Goal: Information Seeking & Learning: Learn about a topic

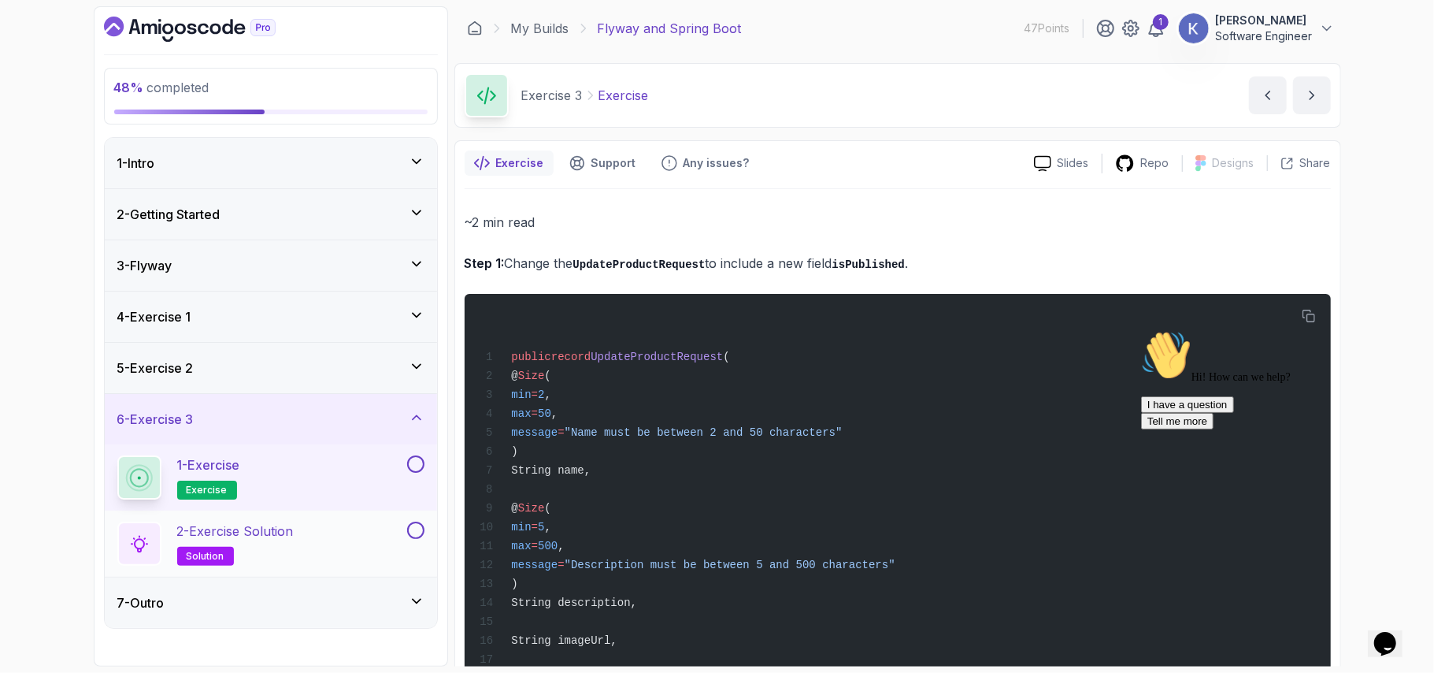
click at [310, 550] on div "2 - Exercise Solution solution" at bounding box center [260, 543] width 287 height 44
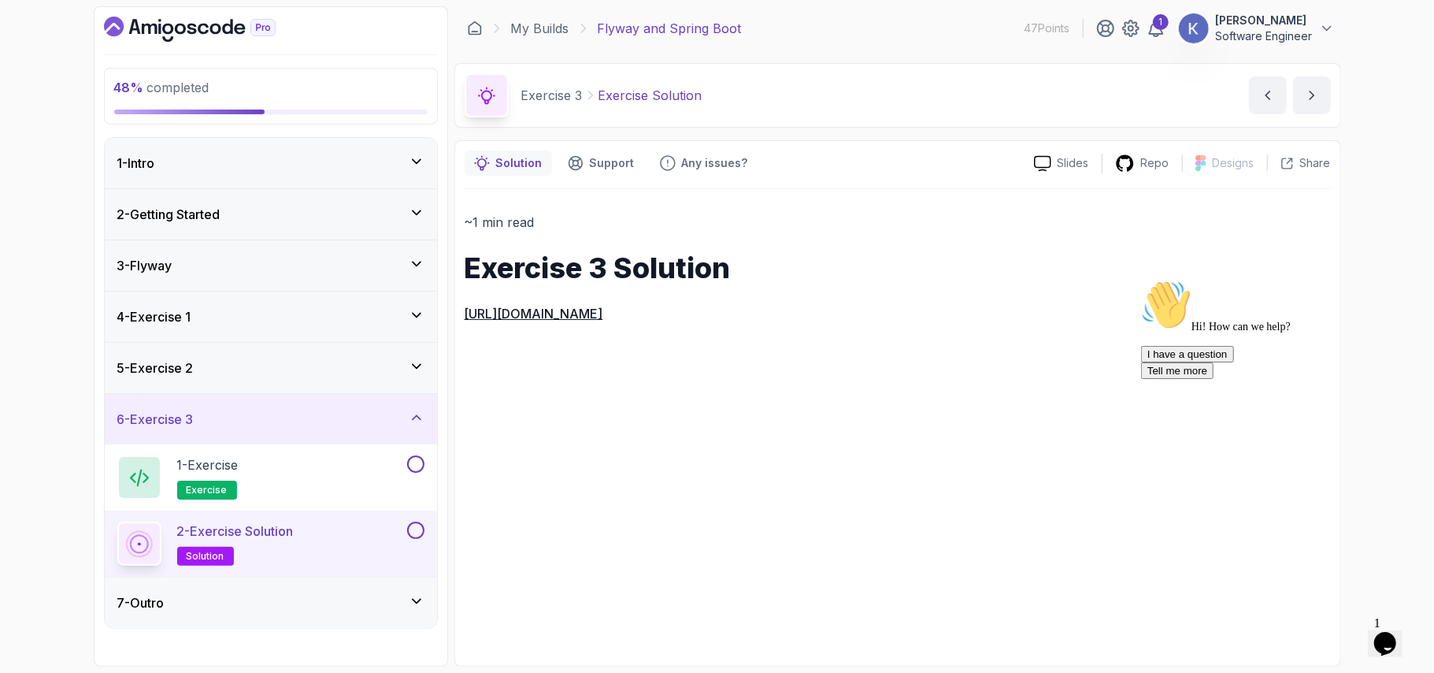
click at [391, 224] on div "2 - Getting Started" at bounding box center [270, 214] width 307 height 19
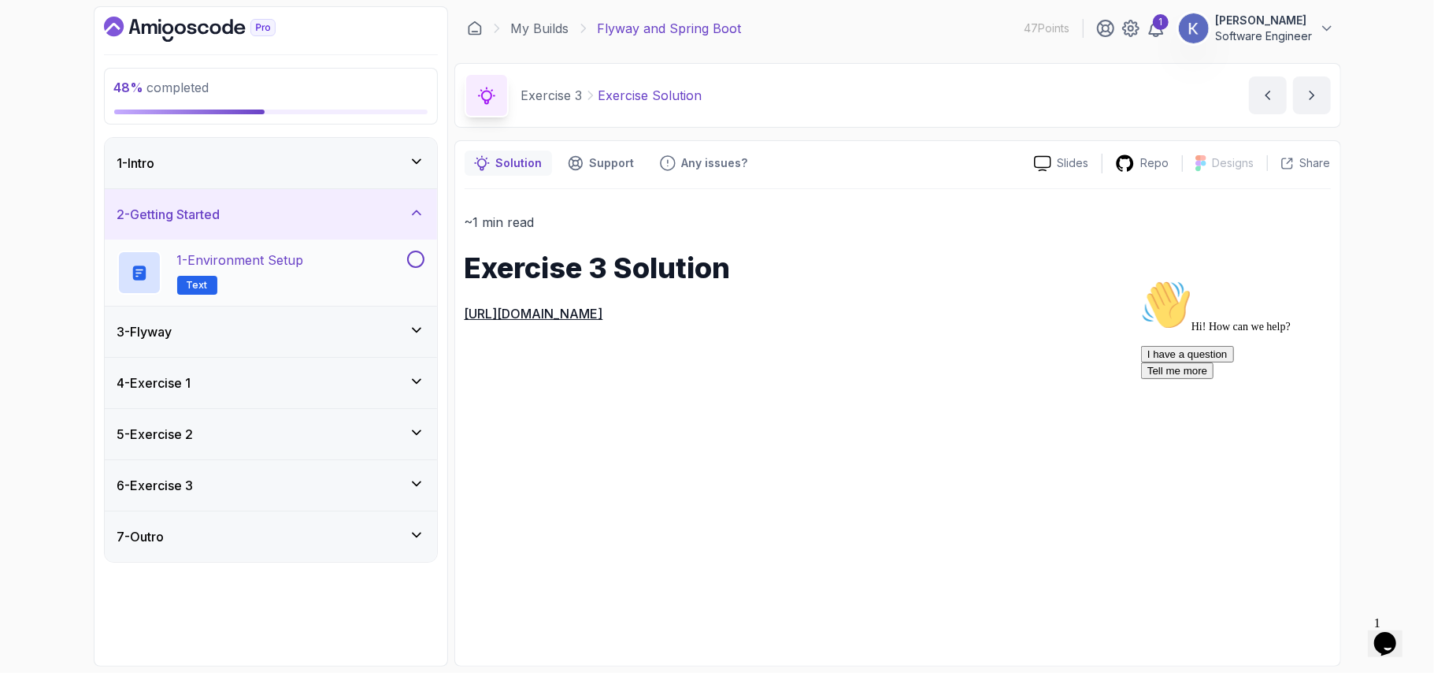
click at [413, 256] on button at bounding box center [415, 258] width 17 height 17
click at [413, 164] on icon at bounding box center [417, 162] width 16 height 16
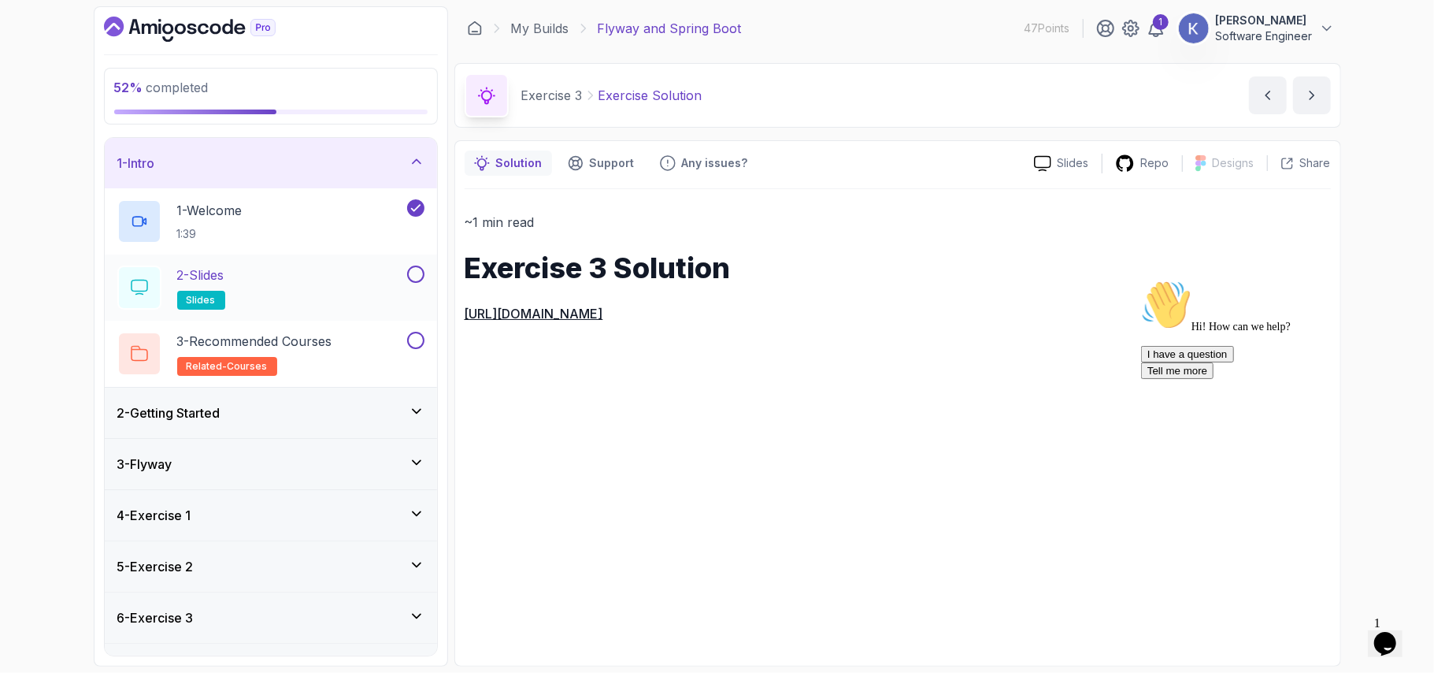
click at [413, 275] on button at bounding box center [415, 273] width 17 height 17
click at [413, 346] on button at bounding box center [415, 340] width 17 height 17
click at [419, 471] on div "3 - Flyway" at bounding box center [270, 463] width 307 height 19
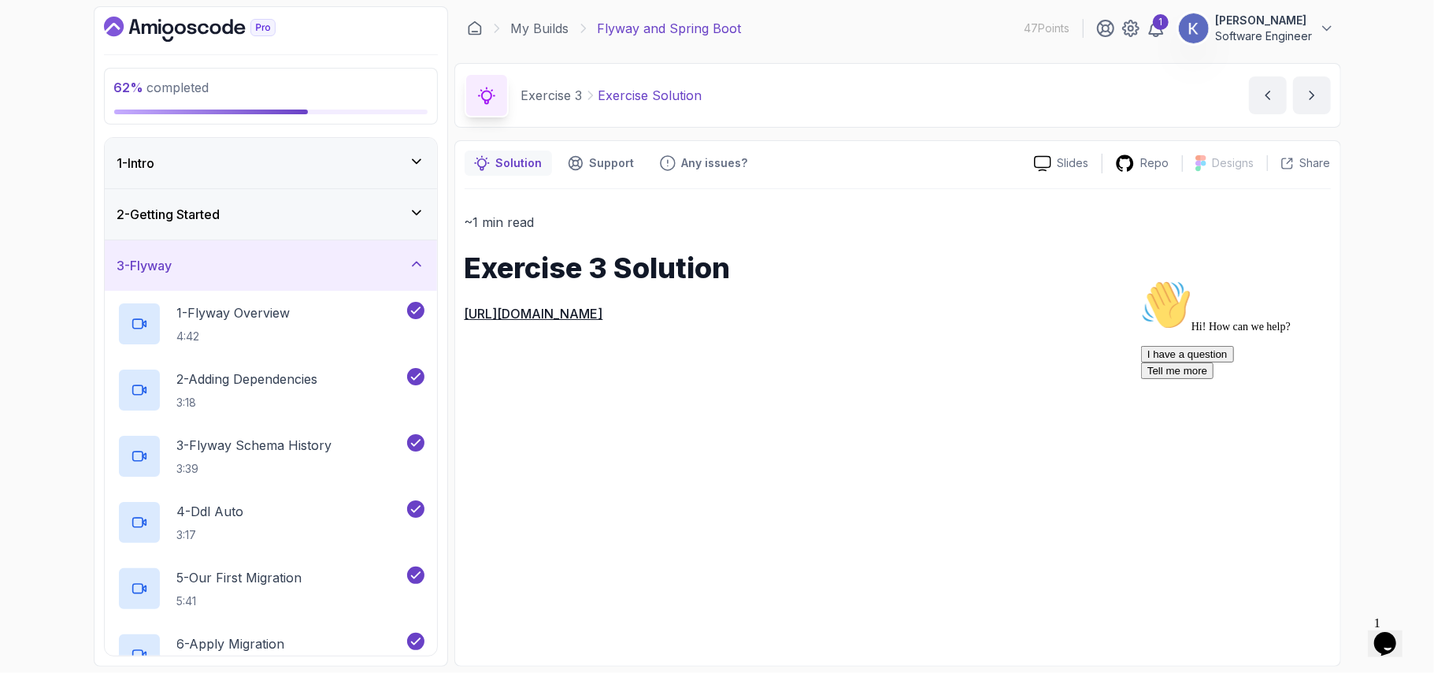
scroll to position [372, 0]
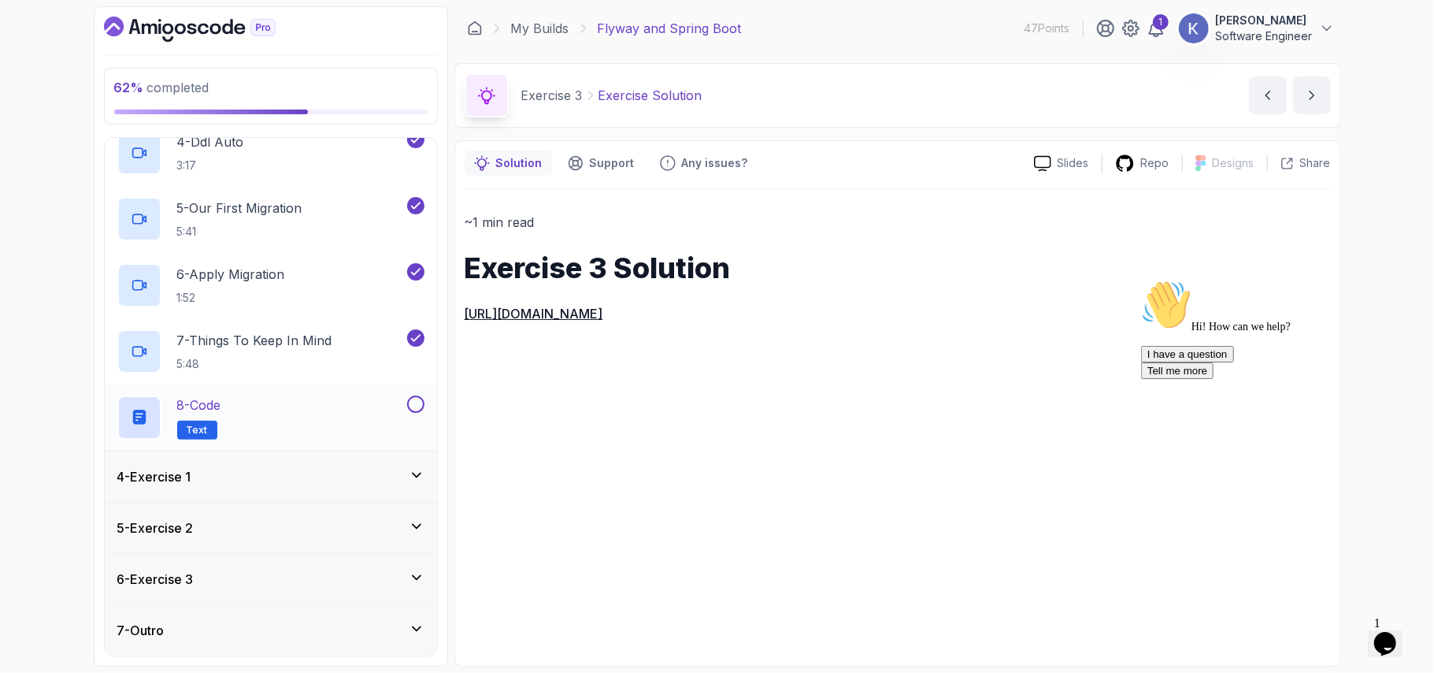
click at [420, 395] on button at bounding box center [415, 403] width 17 height 17
click at [420, 483] on div "4 - Exercise 1" at bounding box center [270, 476] width 307 height 19
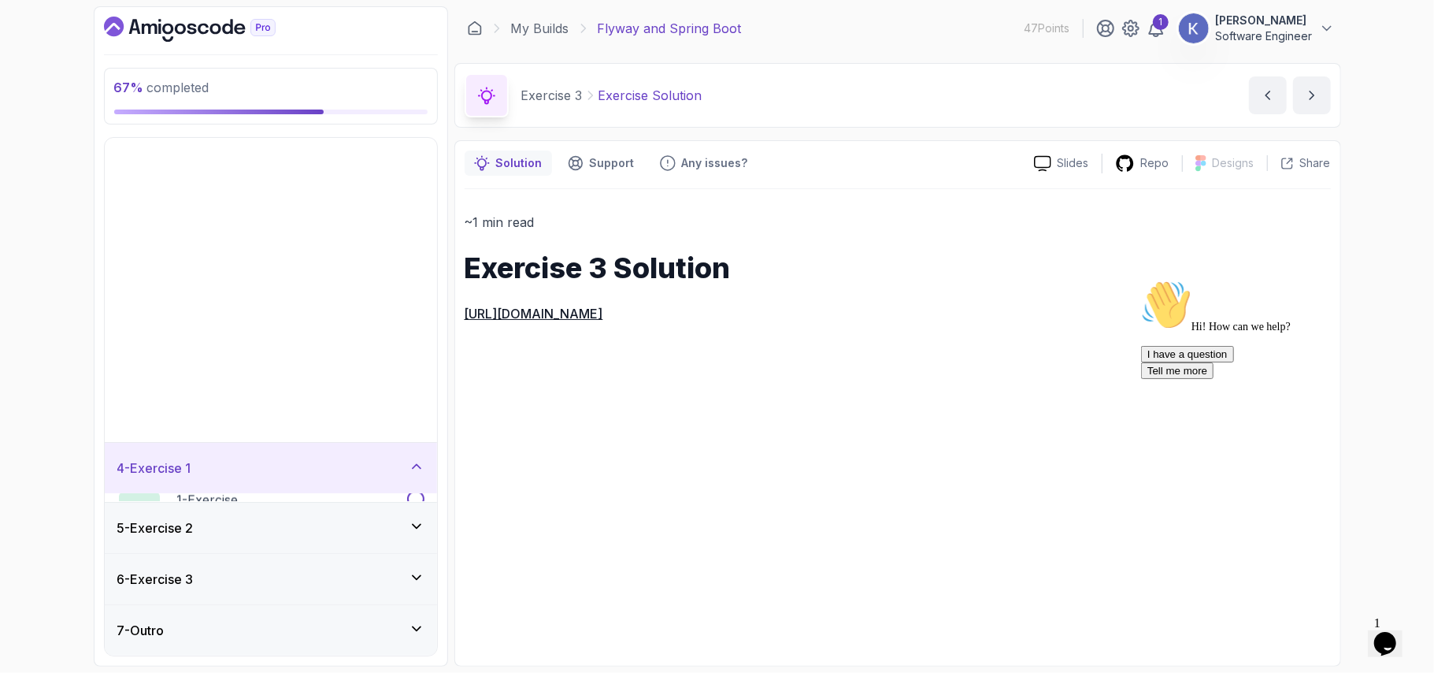
scroll to position [0, 0]
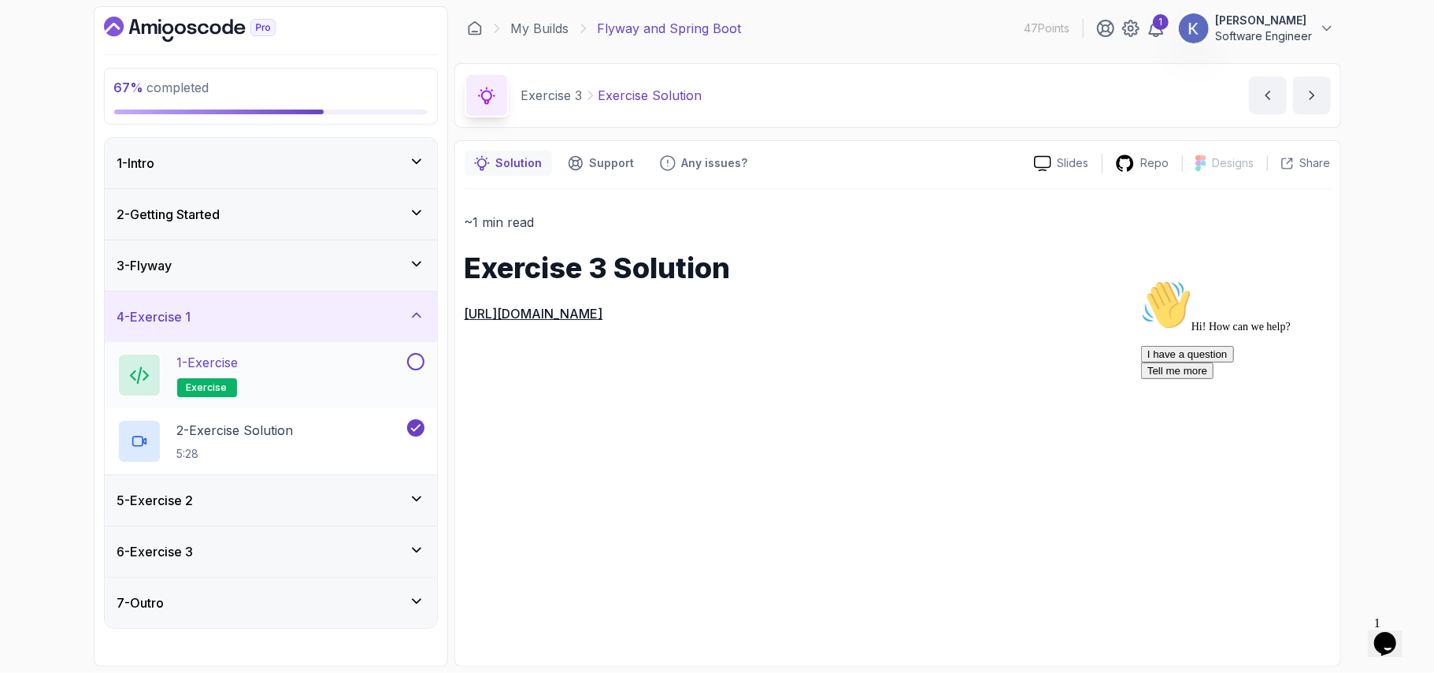
click at [413, 359] on button at bounding box center [415, 361] width 17 height 17
click at [428, 496] on div "5 - Exercise 2" at bounding box center [271, 500] width 332 height 50
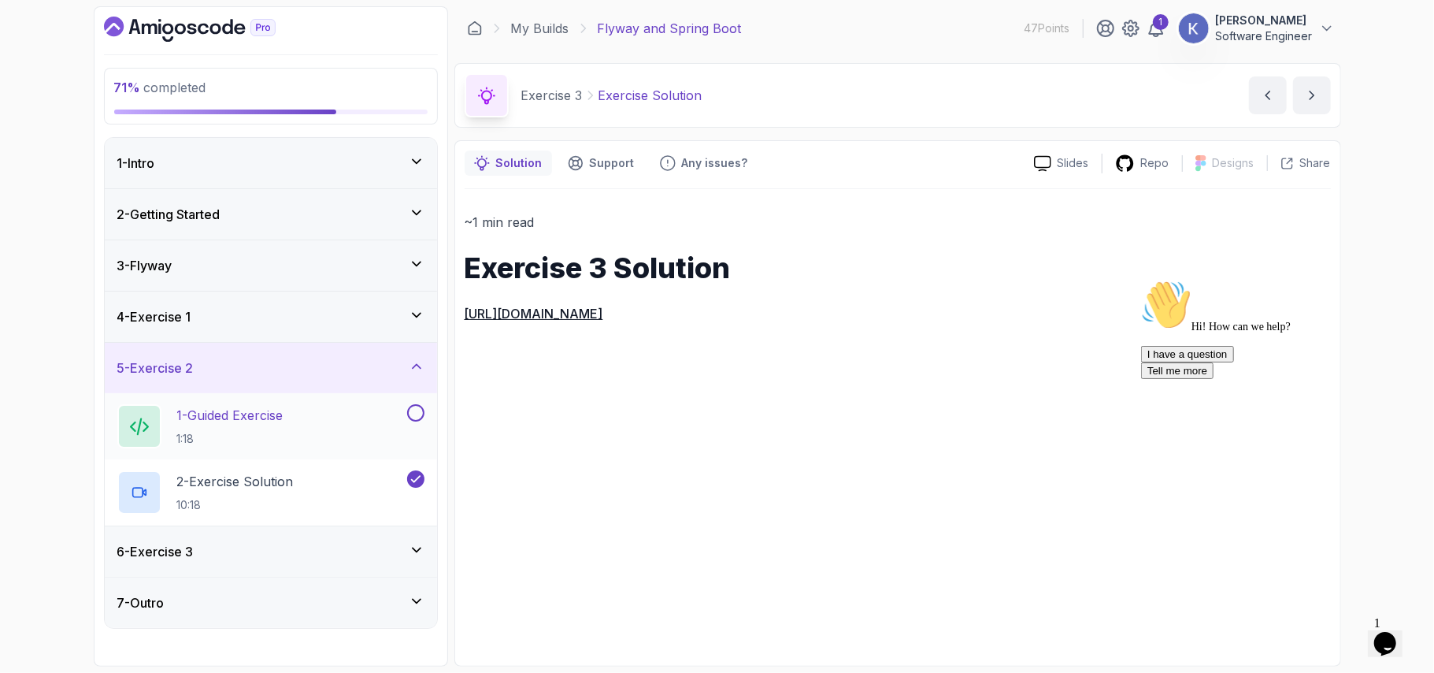
click at [417, 419] on button at bounding box center [415, 412] width 17 height 17
click at [417, 546] on icon at bounding box center [417, 550] width 16 height 16
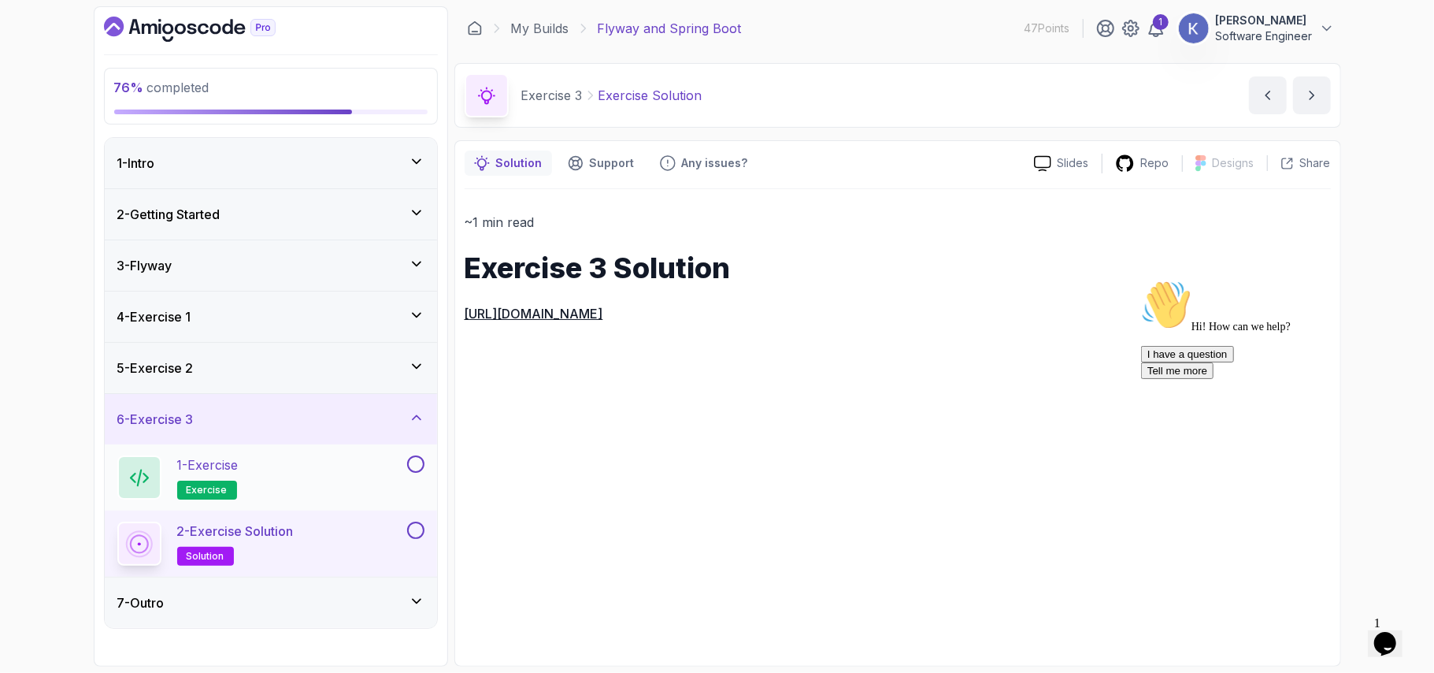
click at [409, 464] on button at bounding box center [415, 463] width 17 height 17
click at [409, 531] on button at bounding box center [415, 529] width 17 height 17
click at [537, 28] on link "My Builds" at bounding box center [540, 28] width 58 height 19
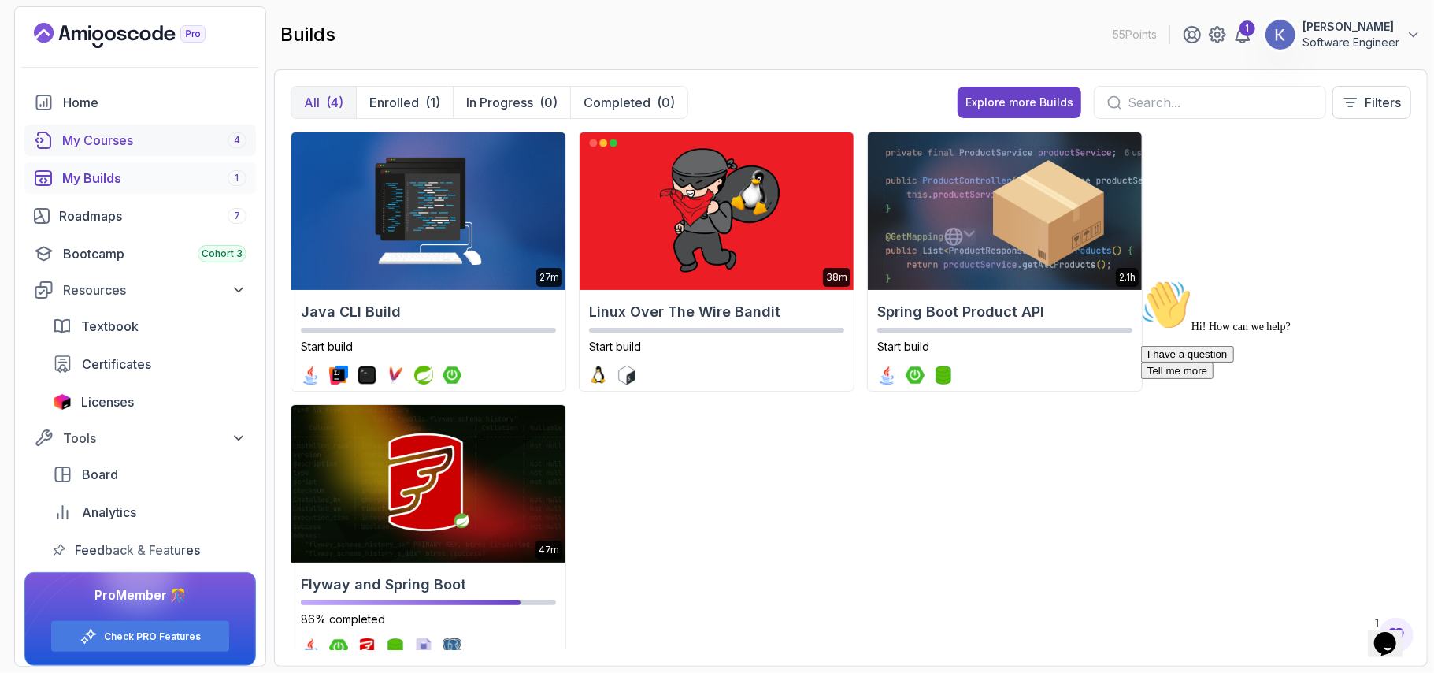
click at [143, 135] on div "My Courses 4" at bounding box center [154, 140] width 184 height 19
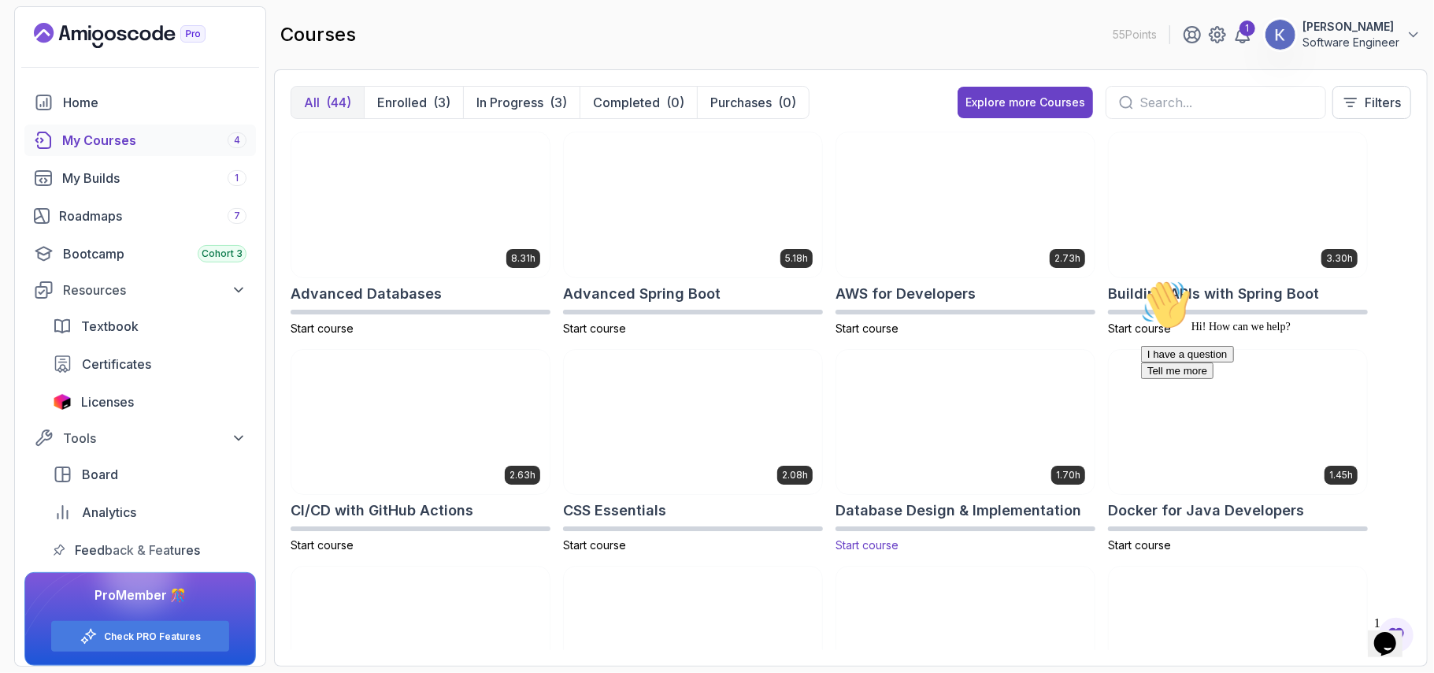
click at [1014, 432] on img at bounding box center [965, 422] width 271 height 152
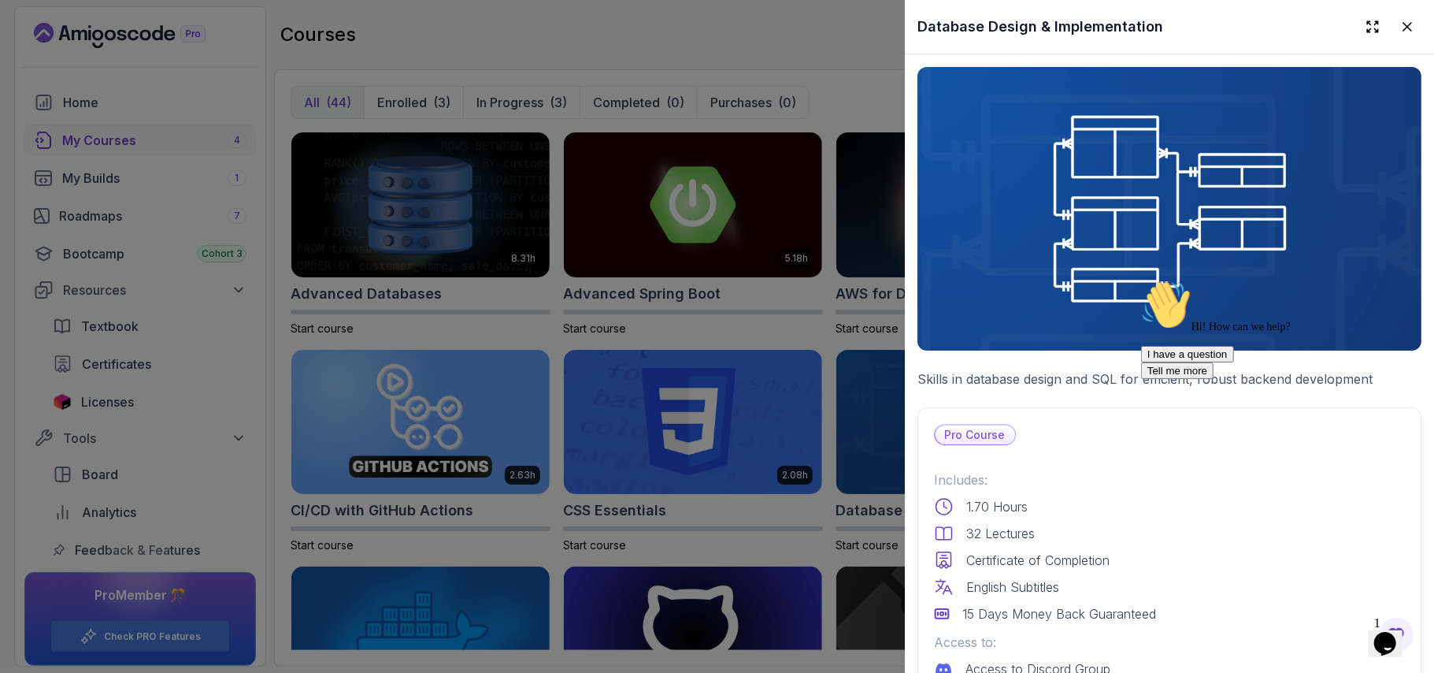
click at [1088, 441] on div "Pro Course Includes: 1.70 Hours 32 Lectures Certificate of Completion English S…" at bounding box center [1169, 595] width 504 height 377
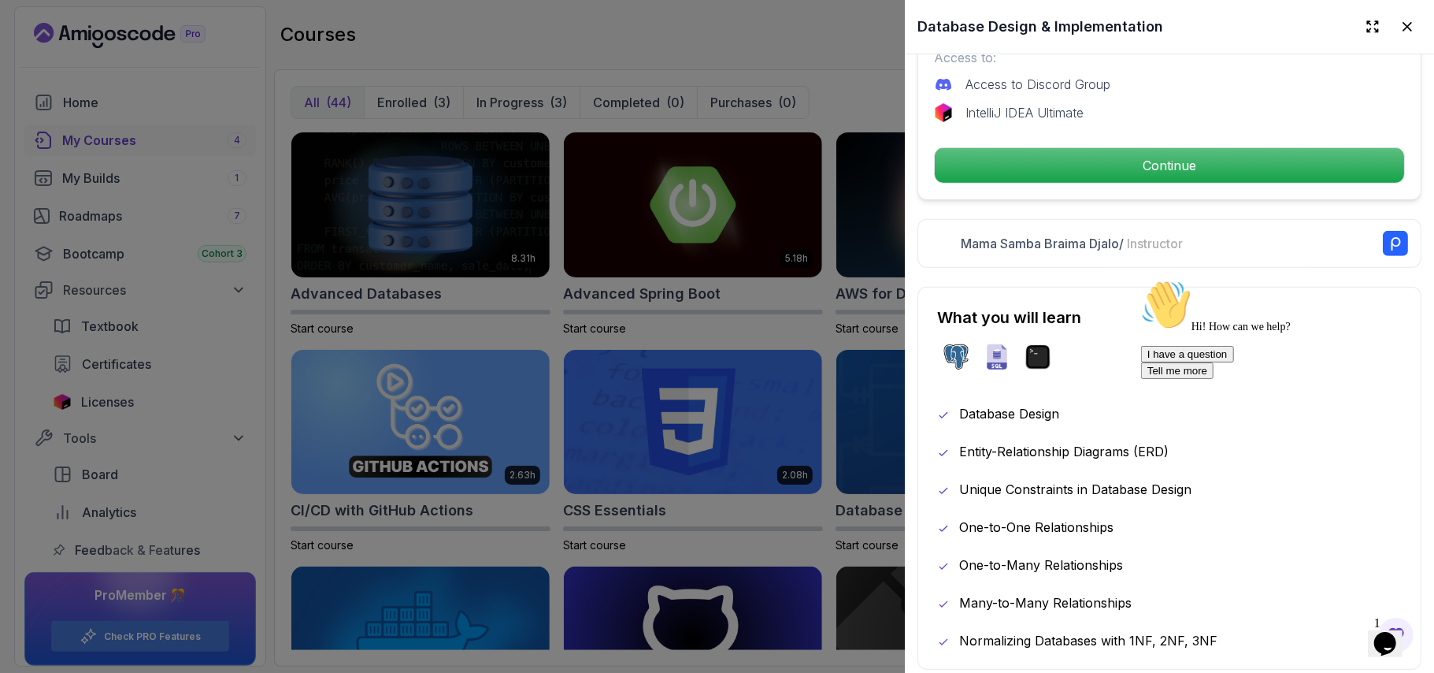
scroll to position [587, 0]
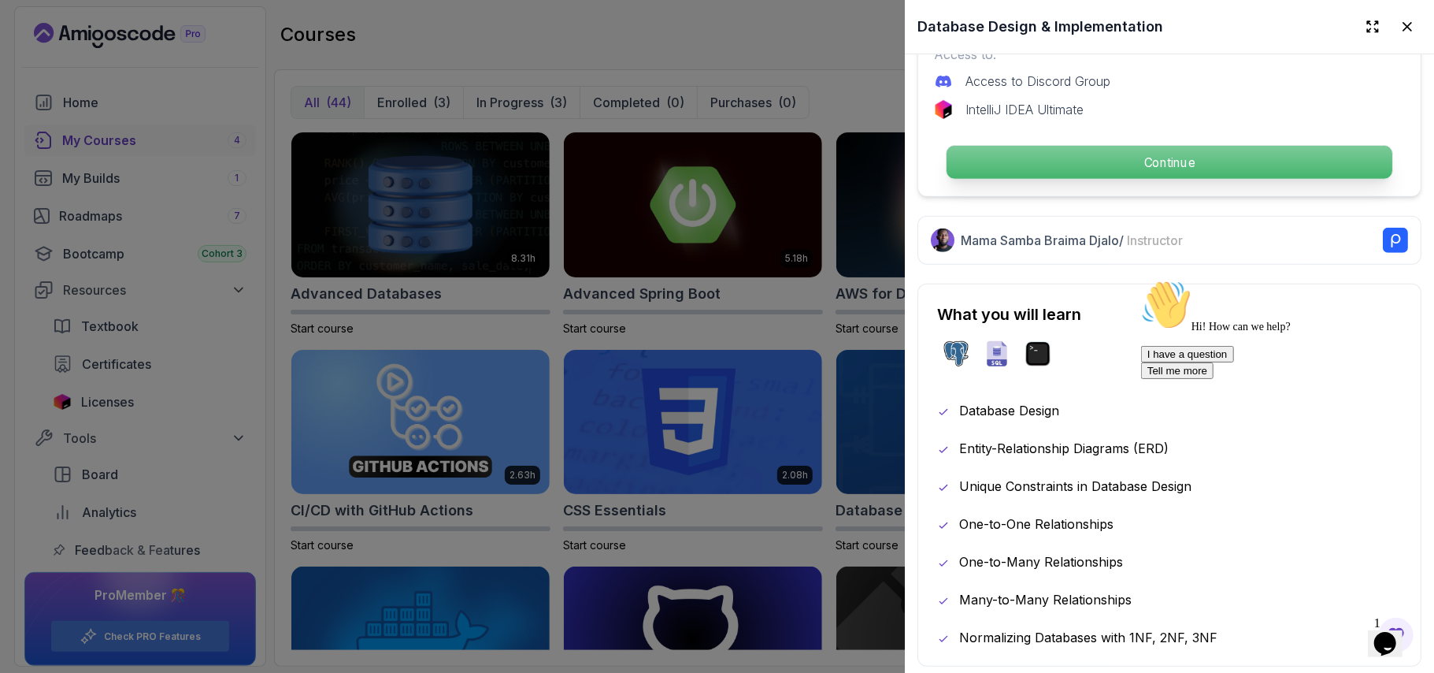
click at [1110, 146] on p "Continue" at bounding box center [1170, 162] width 446 height 33
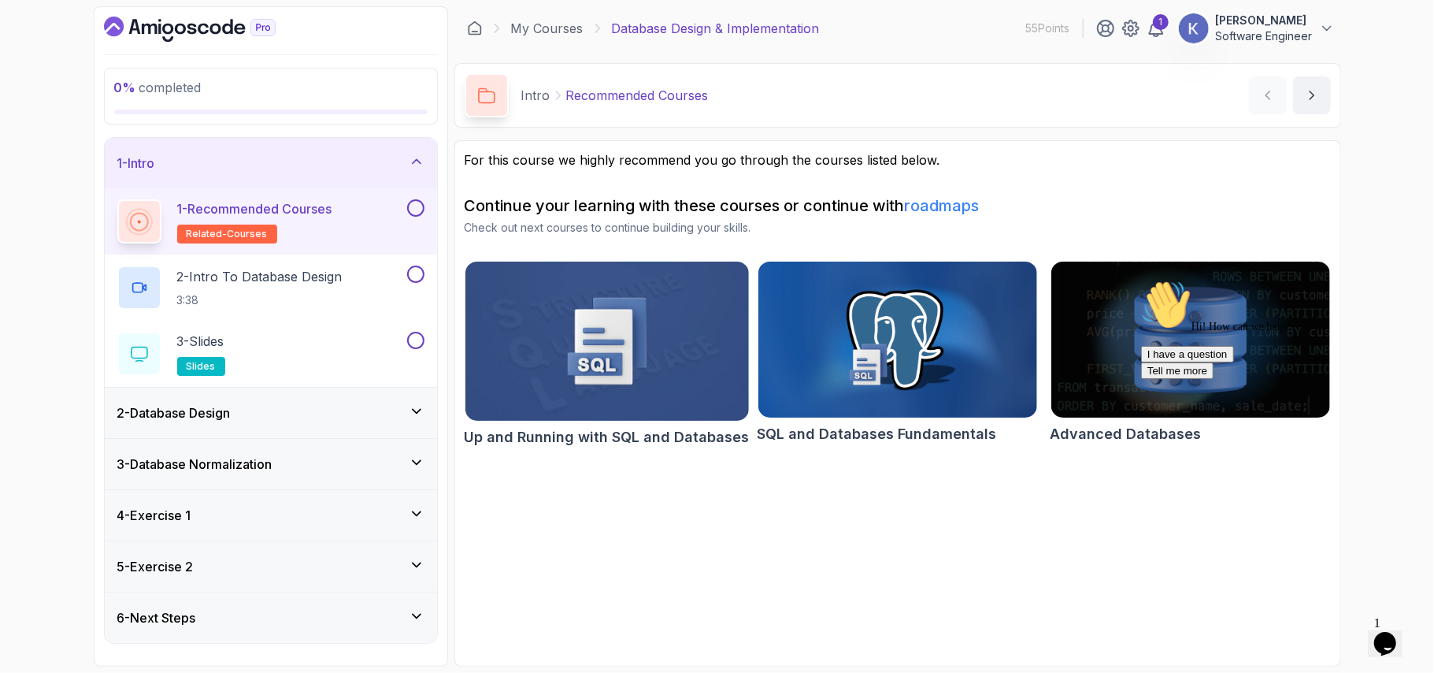
click at [318, 405] on div "2 - Database Design" at bounding box center [270, 412] width 307 height 19
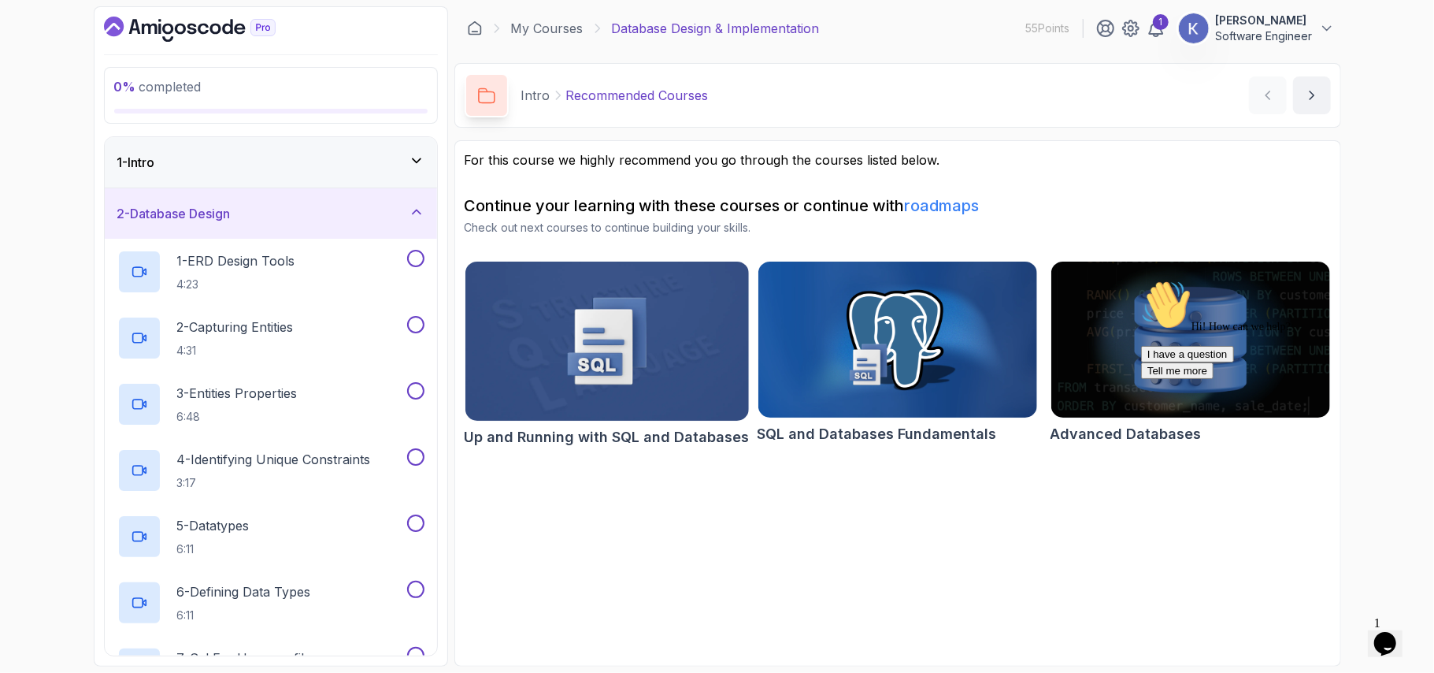
click at [324, 233] on div "2 - Database Design" at bounding box center [271, 213] width 332 height 50
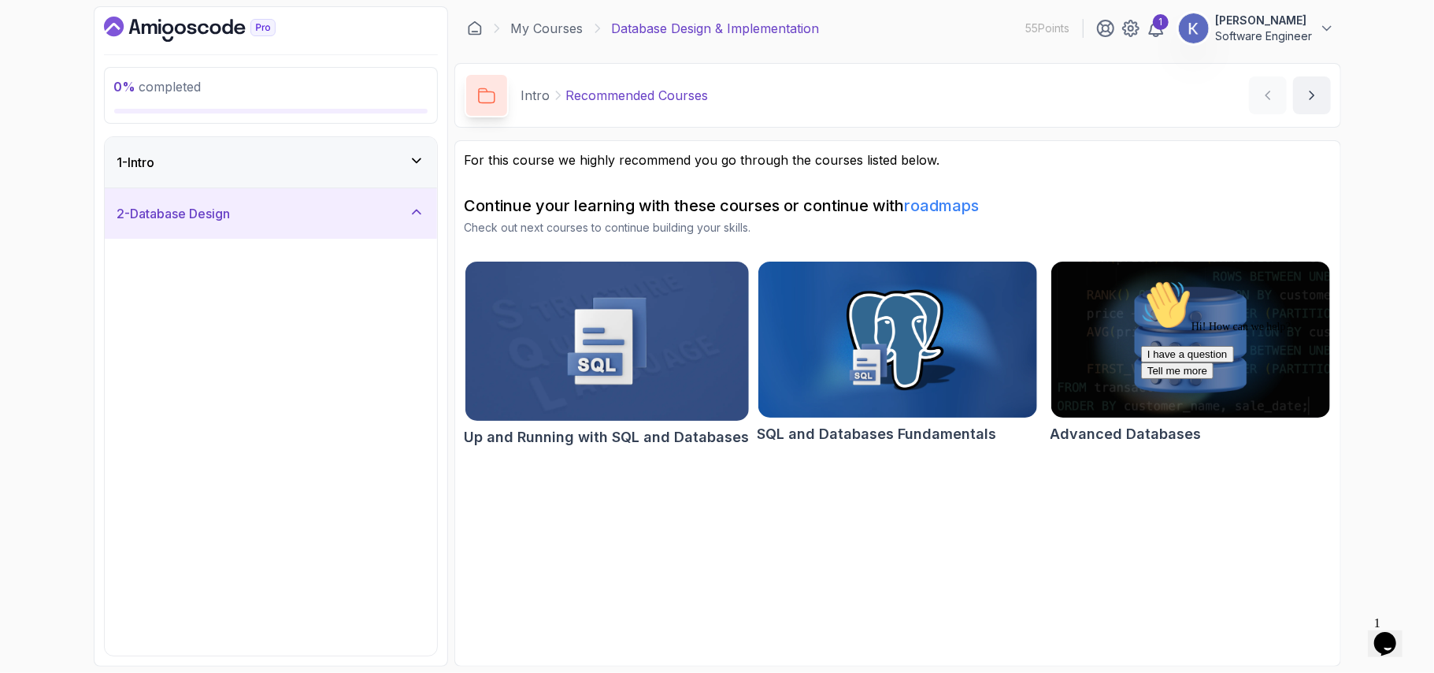
click at [324, 233] on div "2 - Database Design" at bounding box center [271, 213] width 332 height 50
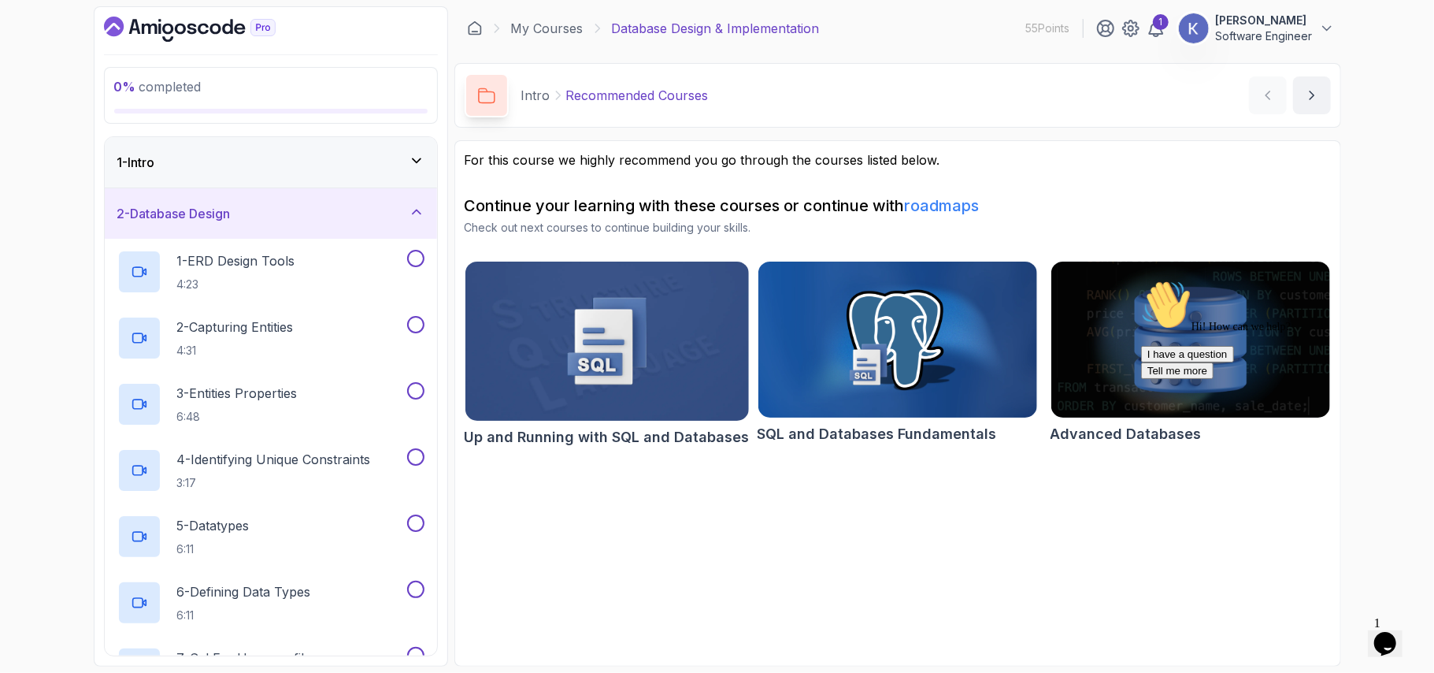
click at [323, 155] on div "1 - Intro" at bounding box center [270, 162] width 307 height 19
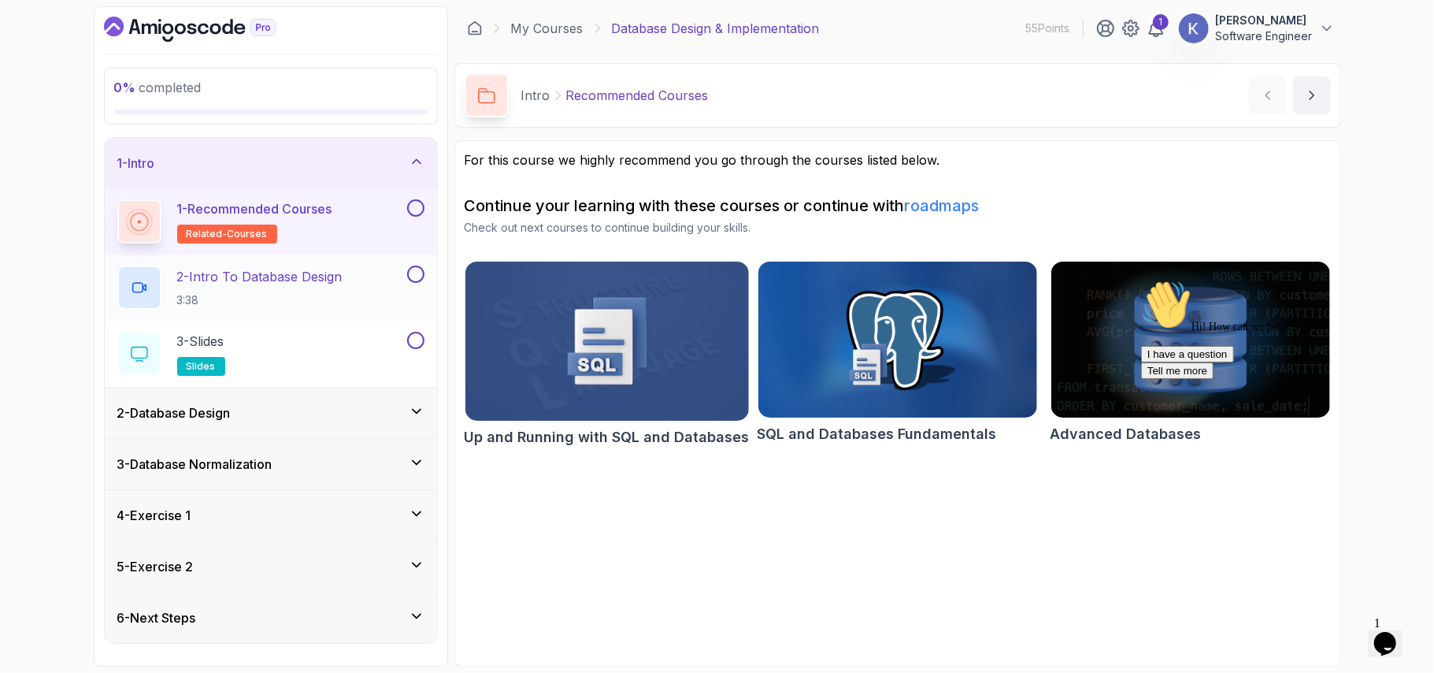
click at [356, 302] on div "2 - Intro To Database Design 3:38" at bounding box center [260, 287] width 287 height 44
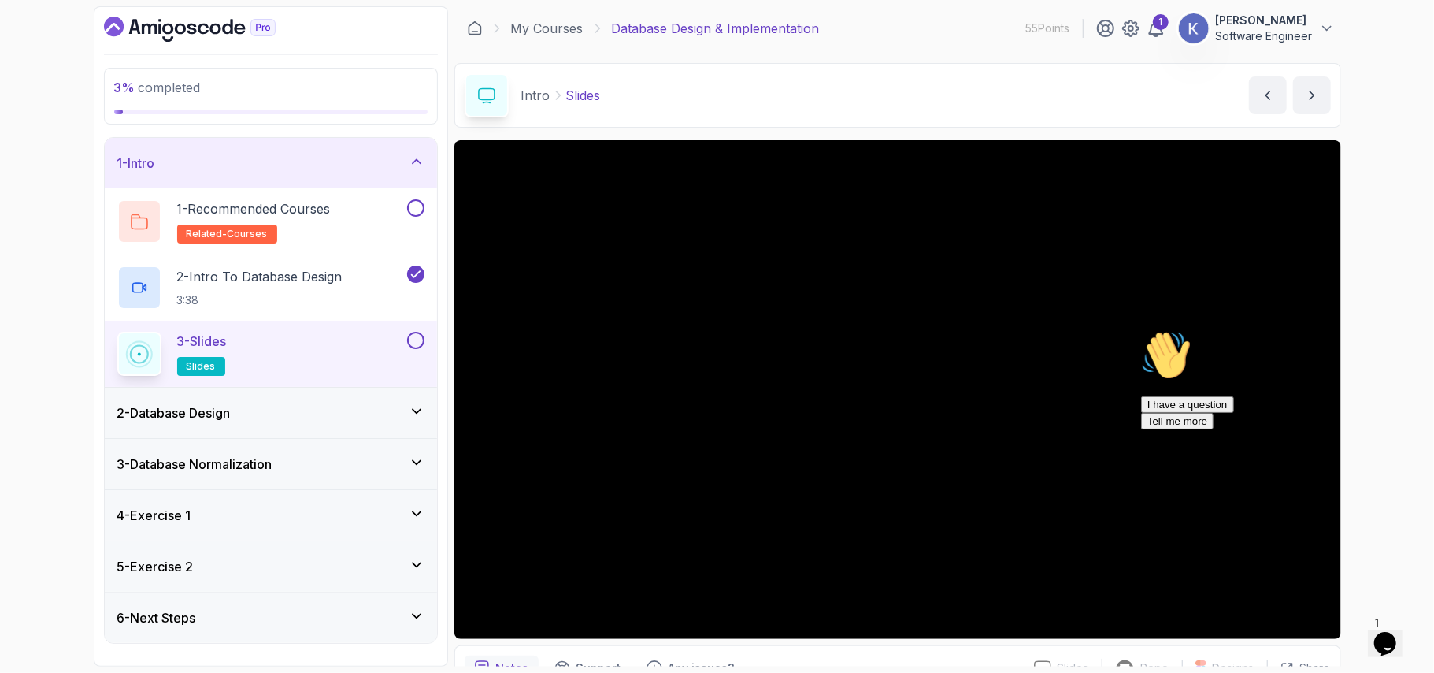
click at [231, 417] on h3 "2 - Database Design" at bounding box center [173, 412] width 113 height 19
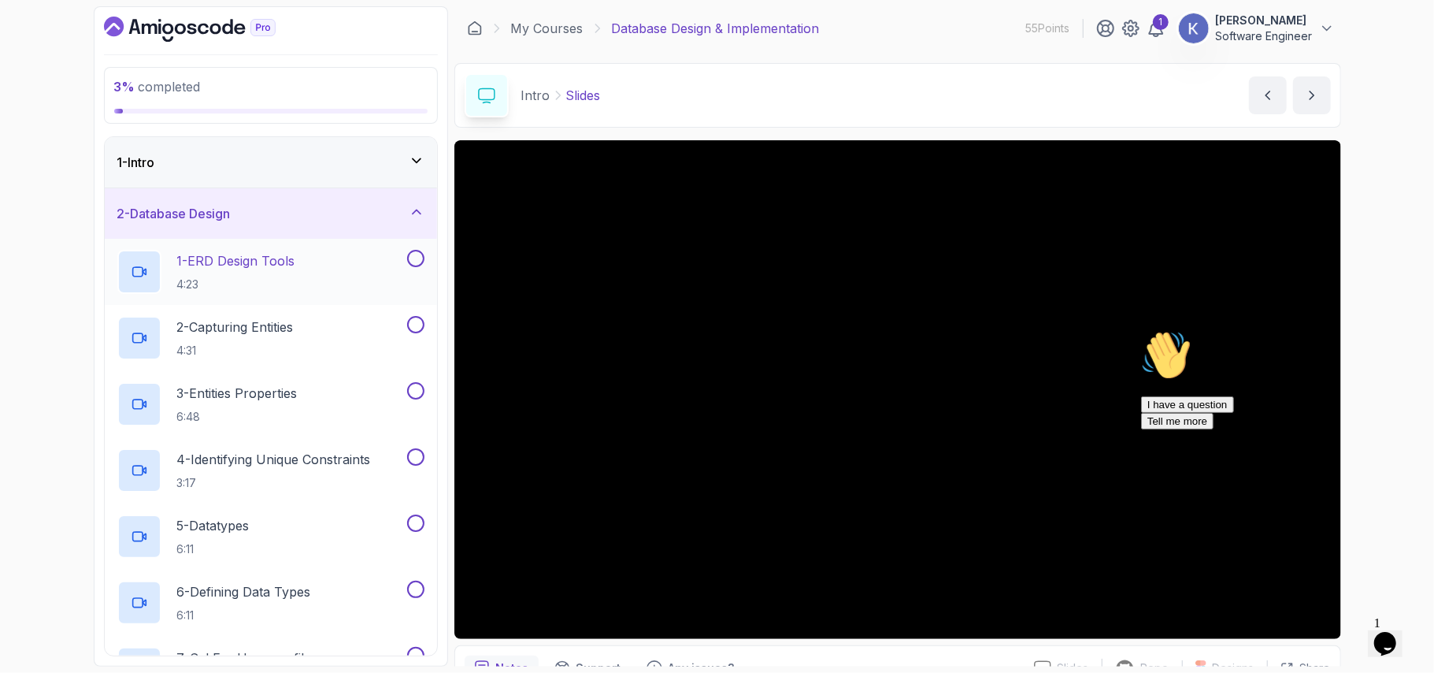
click at [334, 269] on div "1 - ERD Design Tools 4:23" at bounding box center [260, 272] width 287 height 44
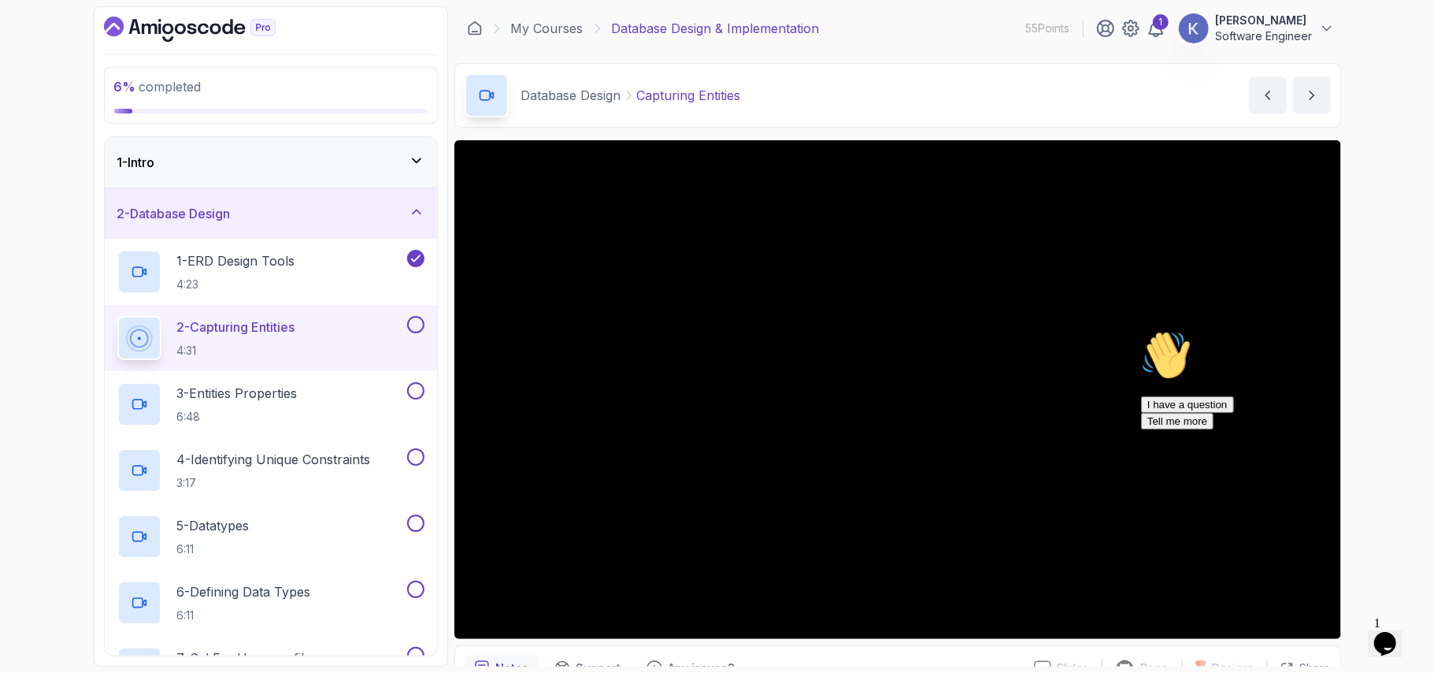
click at [405, 215] on div "2 - Database Design" at bounding box center [270, 213] width 307 height 19
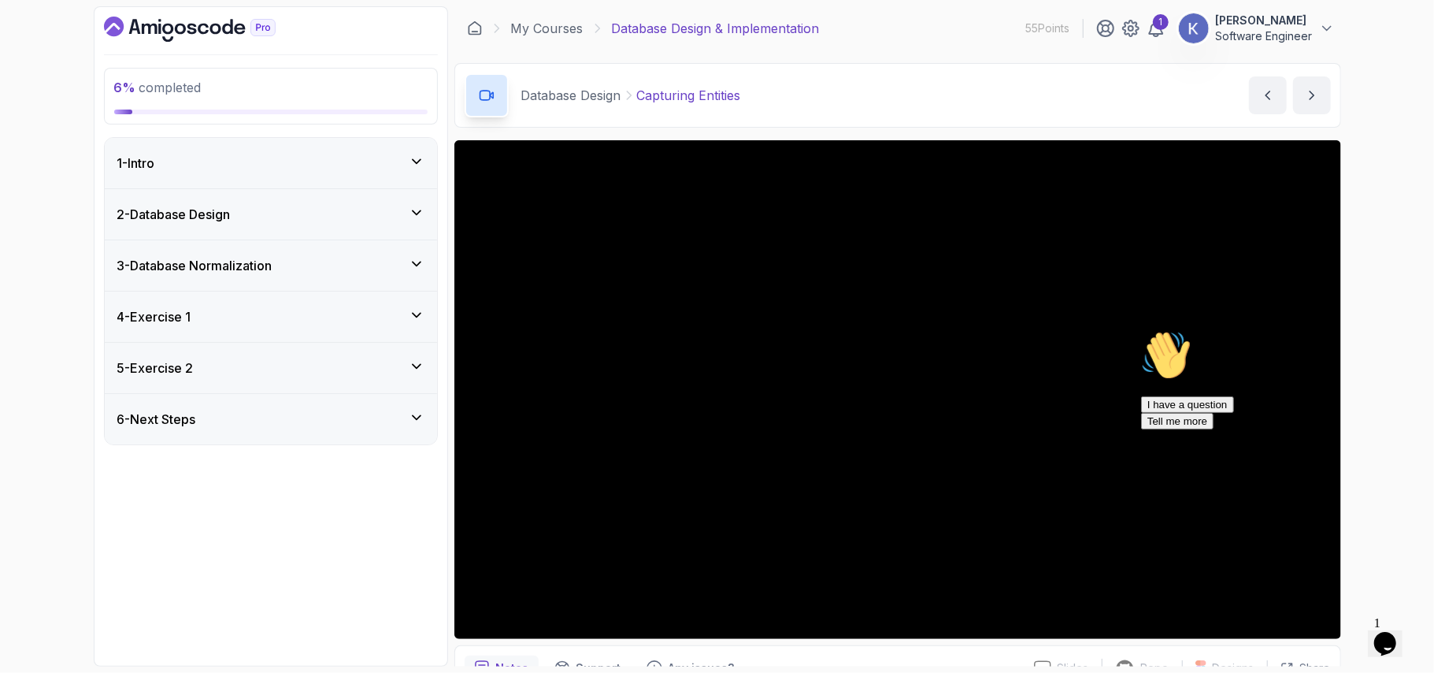
click at [359, 259] on div "3 - Database Normalization" at bounding box center [270, 265] width 307 height 19
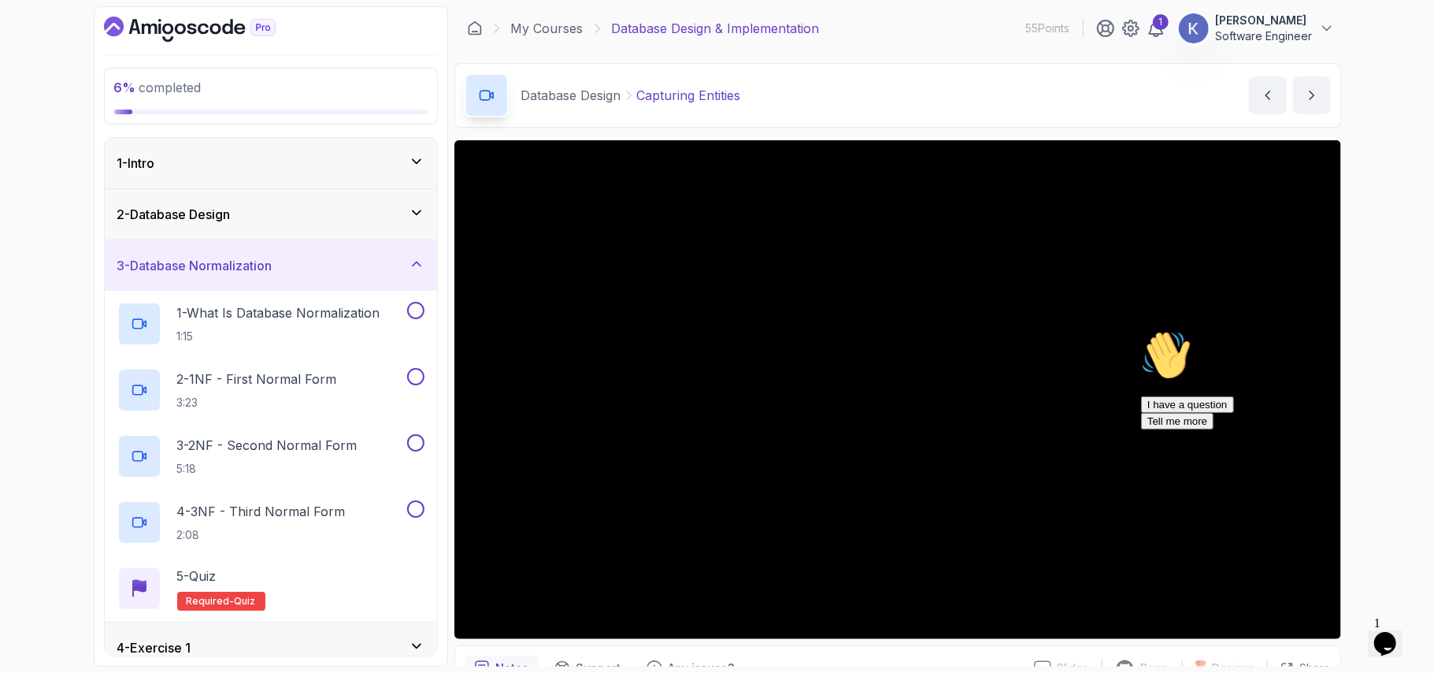
click at [359, 259] on div "3 - Database Normalization" at bounding box center [270, 265] width 307 height 19
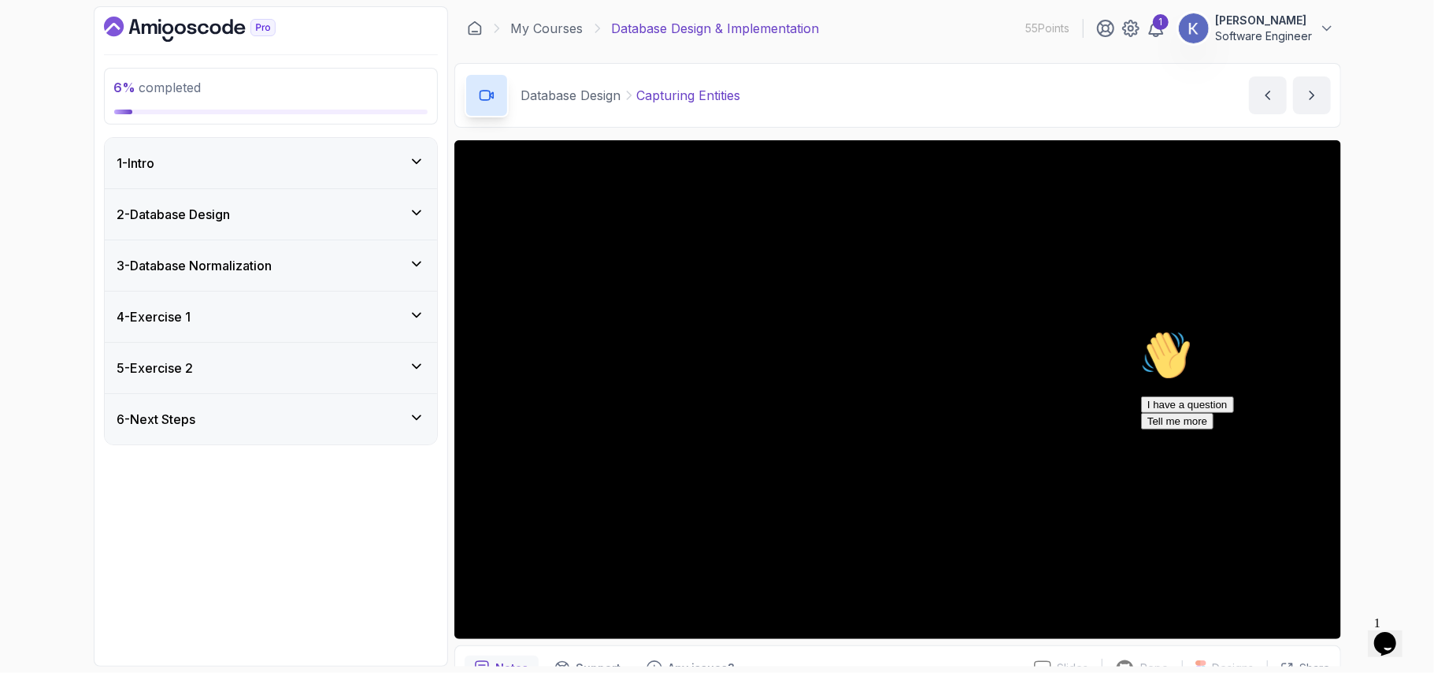
click at [345, 211] on div "2 - Database Design" at bounding box center [270, 214] width 307 height 19
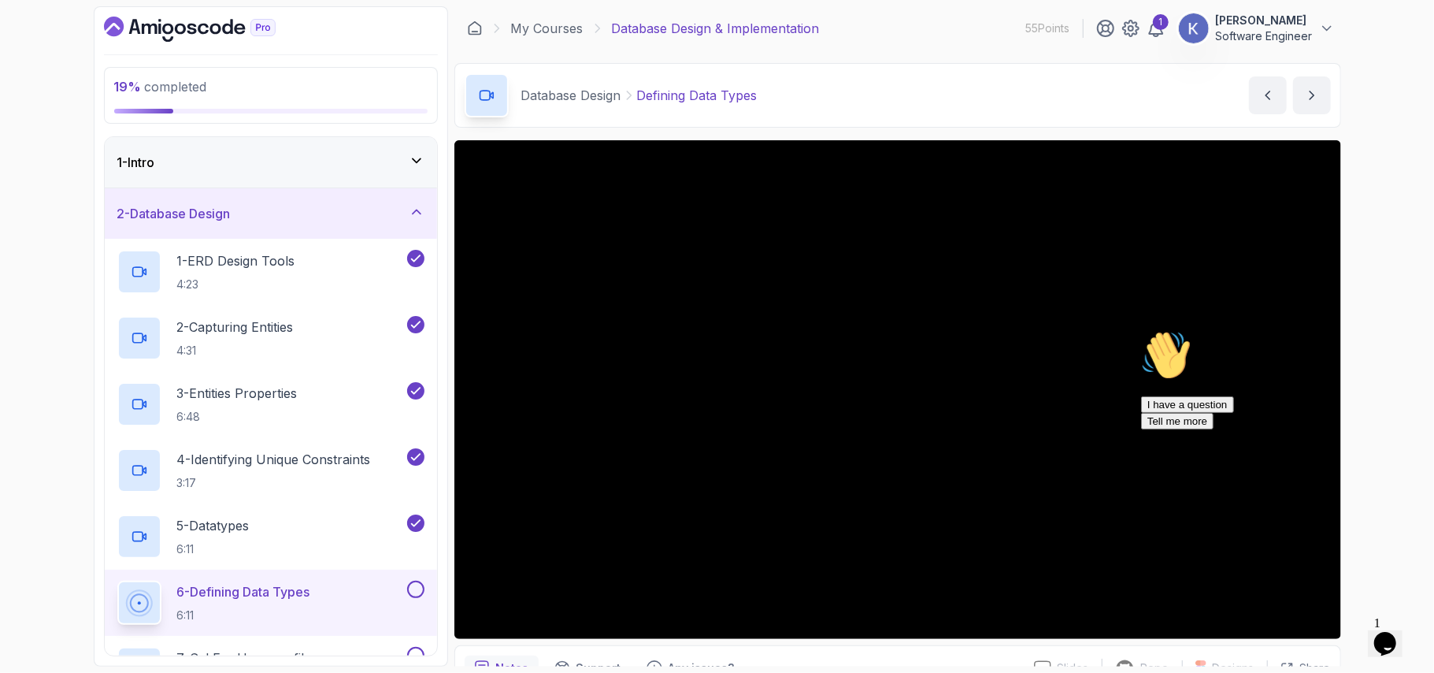
click at [106, 602] on div "6 - Defining Data Types 6:11" at bounding box center [271, 602] width 332 height 66
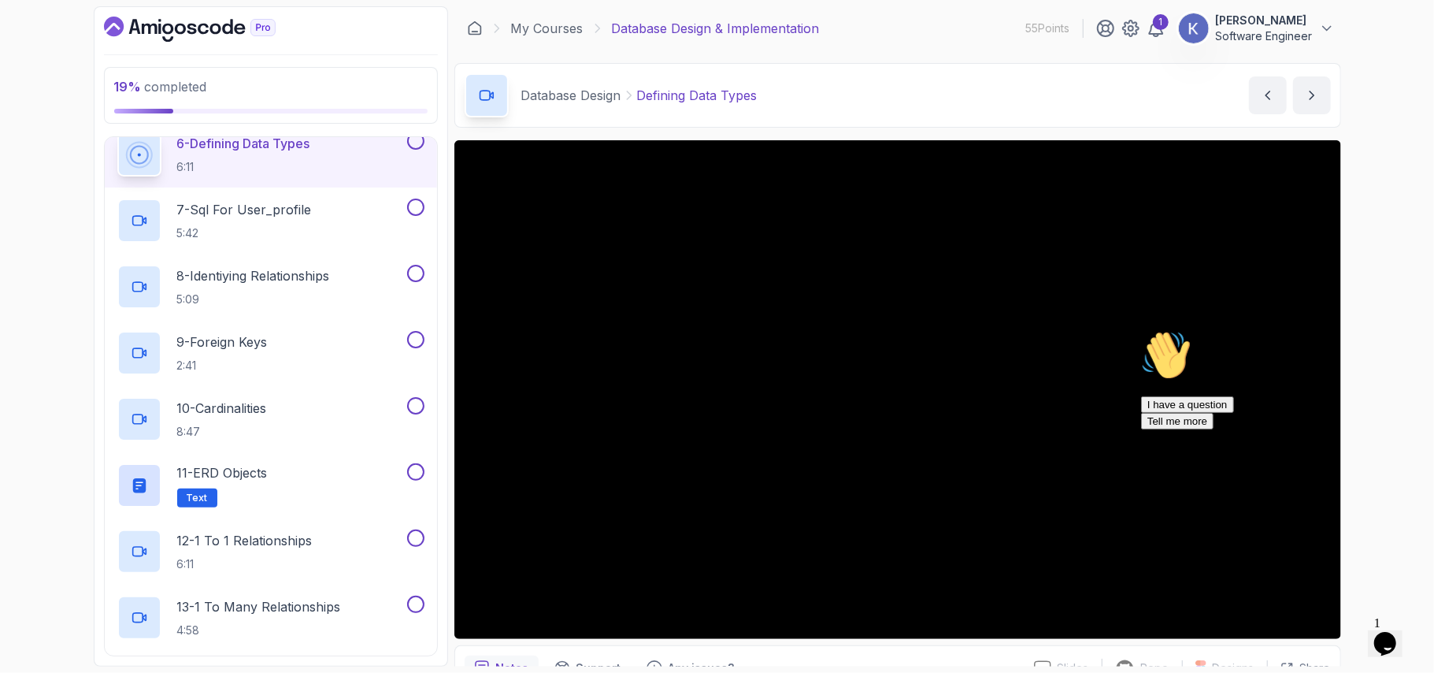
scroll to position [451, 0]
click at [1140, 329] on icon "Chat attention grabber" at bounding box center [1140, 329] width 0 height 0
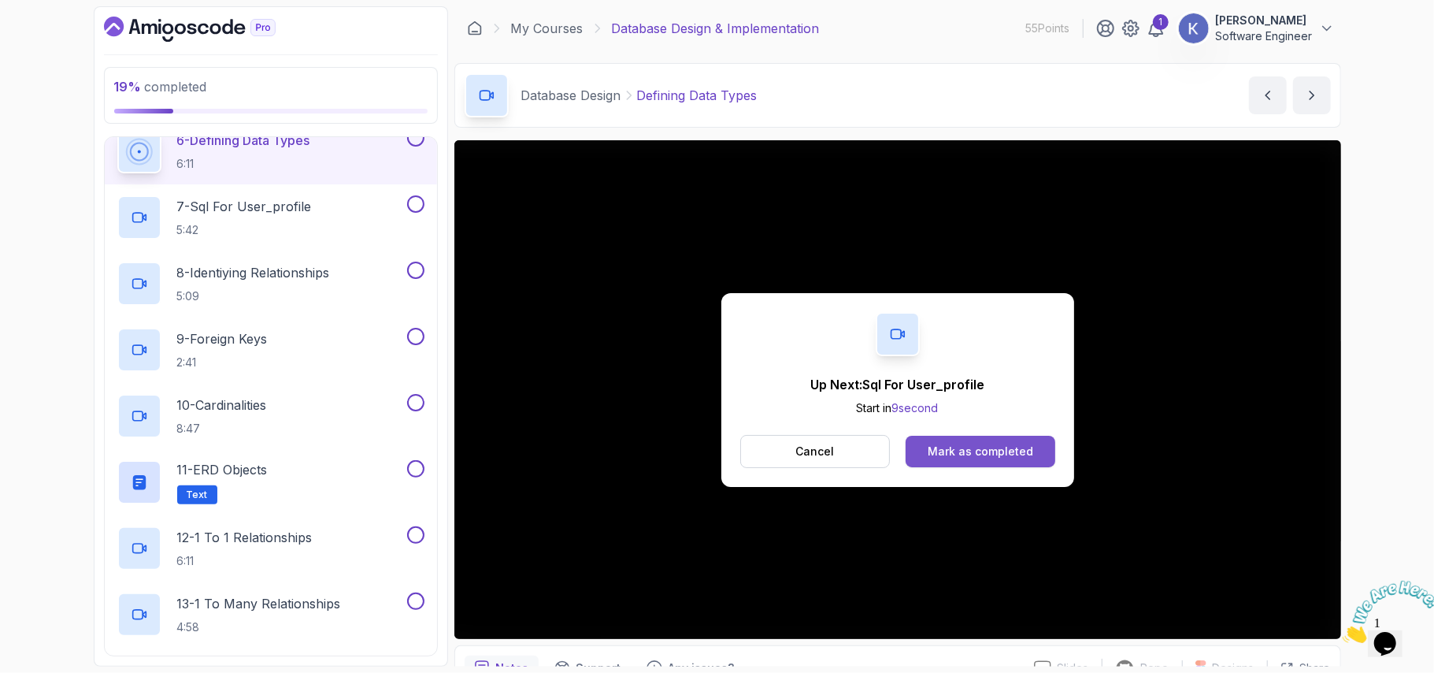
click at [999, 463] on button "Mark as completed" at bounding box center [980, 450] width 149 height 31
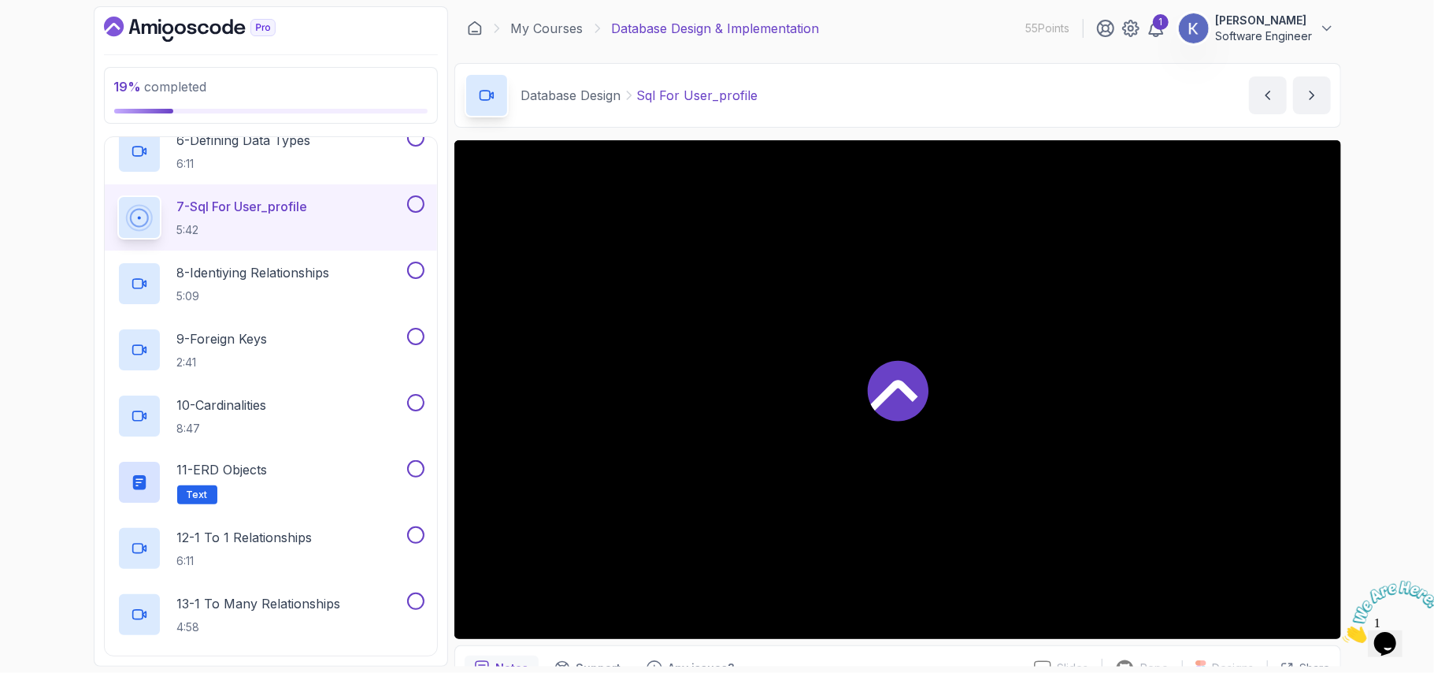
scroll to position [461, 0]
